Goal: Task Accomplishment & Management: Complete application form

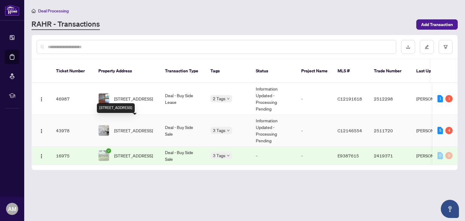
click at [147, 127] on span "[STREET_ADDRESS]" at bounding box center [133, 130] width 39 height 7
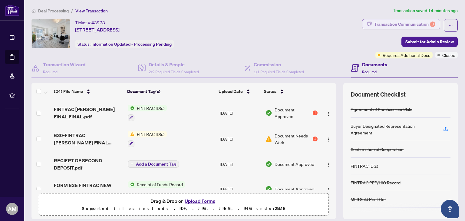
click at [385, 26] on div "Transaction Communication 3" at bounding box center [404, 24] width 61 height 10
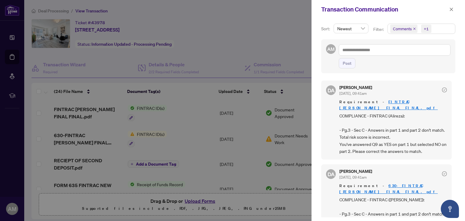
drag, startPoint x: 146, startPoint y: 129, endPoint x: 147, endPoint y: 132, distance: 3.5
click at [146, 132] on div at bounding box center [232, 110] width 465 height 221
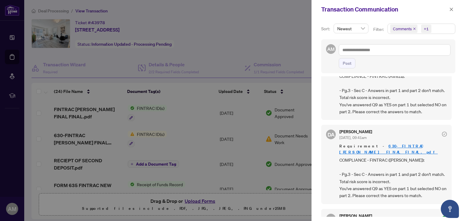
scroll to position [30, 0]
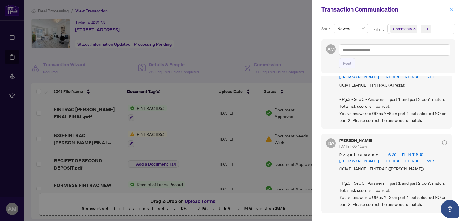
click at [450, 10] on icon "close" at bounding box center [451, 9] width 3 height 3
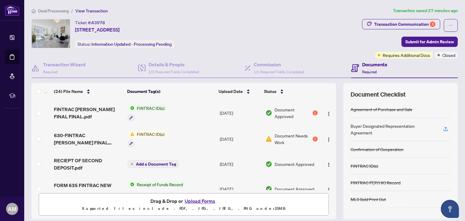
click at [194, 201] on button "Upload Forms" at bounding box center [200, 201] width 34 height 8
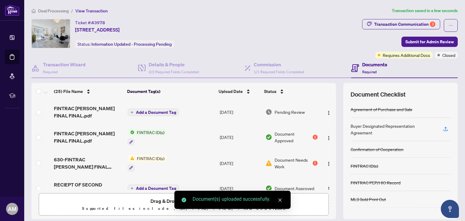
click at [159, 203] on span "Drag & Drop or Upload Forms" at bounding box center [183, 201] width 67 height 8
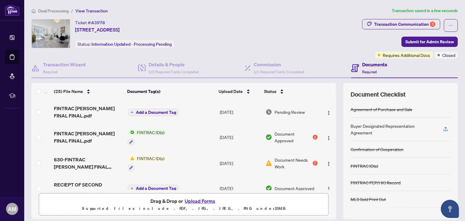
click at [192, 203] on button "Upload Forms" at bounding box center [200, 201] width 34 height 8
click at [200, 201] on button "Upload Forms" at bounding box center [200, 201] width 34 height 8
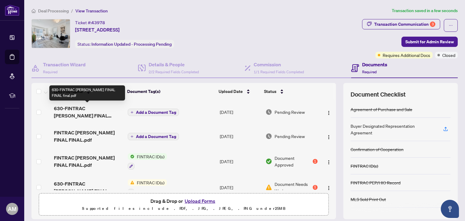
click at [80, 114] on span "630-FINTRAC [PERSON_NAME] FINAL FINAL final.pdf" at bounding box center [88, 112] width 69 height 15
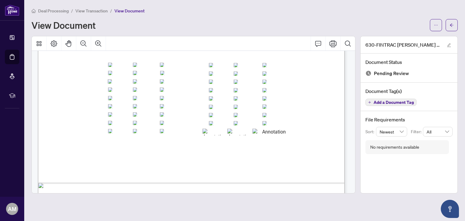
scroll to position [1090, 0]
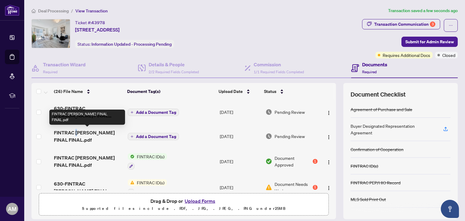
click at [77, 134] on span "FINTRAC [PERSON_NAME] FINAL FINAL.pdf" at bounding box center [88, 136] width 69 height 15
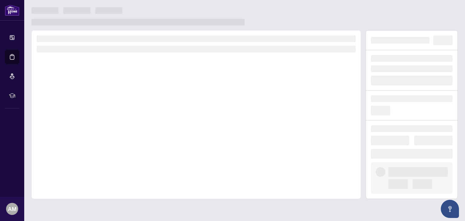
click at [77, 134] on div at bounding box center [195, 114] width 329 height 169
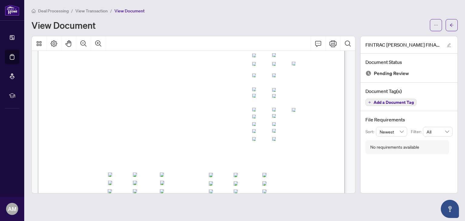
scroll to position [938, 0]
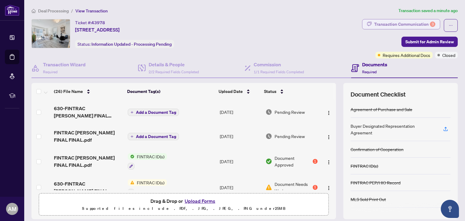
click at [395, 25] on div "Transaction Communication 3" at bounding box center [404, 24] width 61 height 10
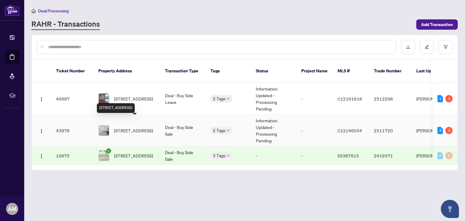
click at [129, 127] on span "[STREET_ADDRESS]" at bounding box center [133, 130] width 39 height 7
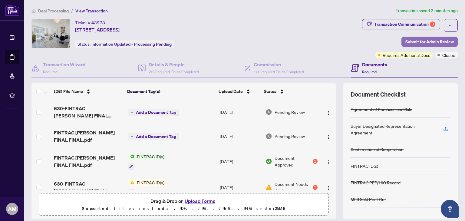
click at [418, 43] on span "Submit for Admin Review" at bounding box center [429, 42] width 48 height 10
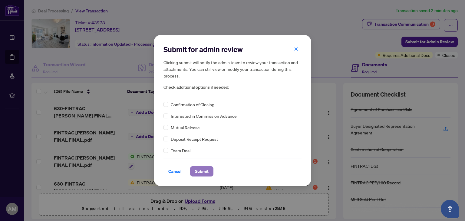
click at [200, 171] on span "Submit" at bounding box center [202, 171] width 14 height 10
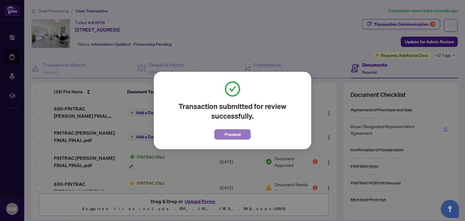
click at [231, 136] on span "Proceed" at bounding box center [233, 135] width 16 height 10
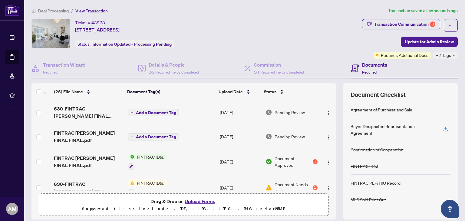
click at [49, 12] on span "Deal Processing" at bounding box center [53, 10] width 31 height 5
